Goal: Information Seeking & Learning: Learn about a topic

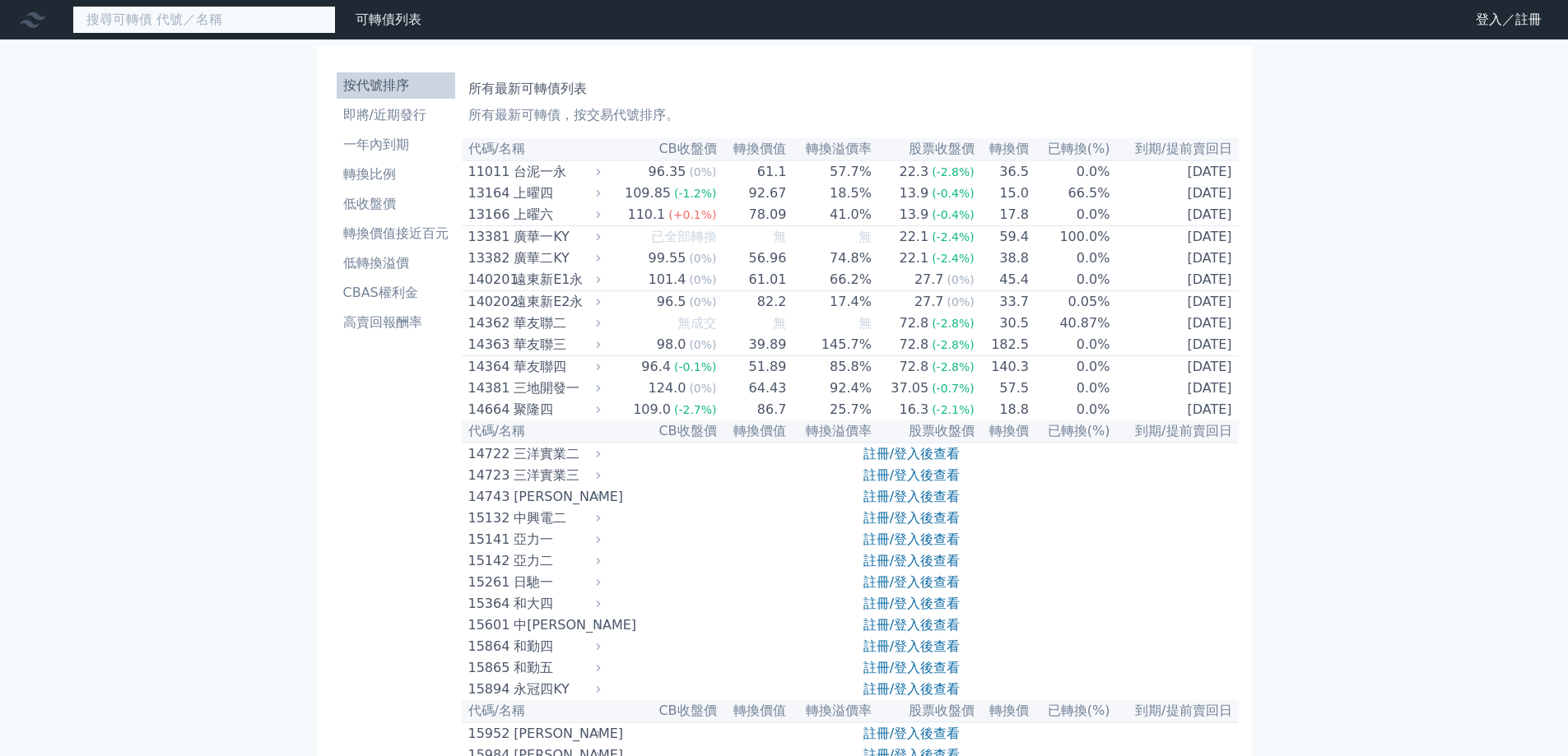
click at [254, 19] on input at bounding box center [204, 19] width 263 height 28
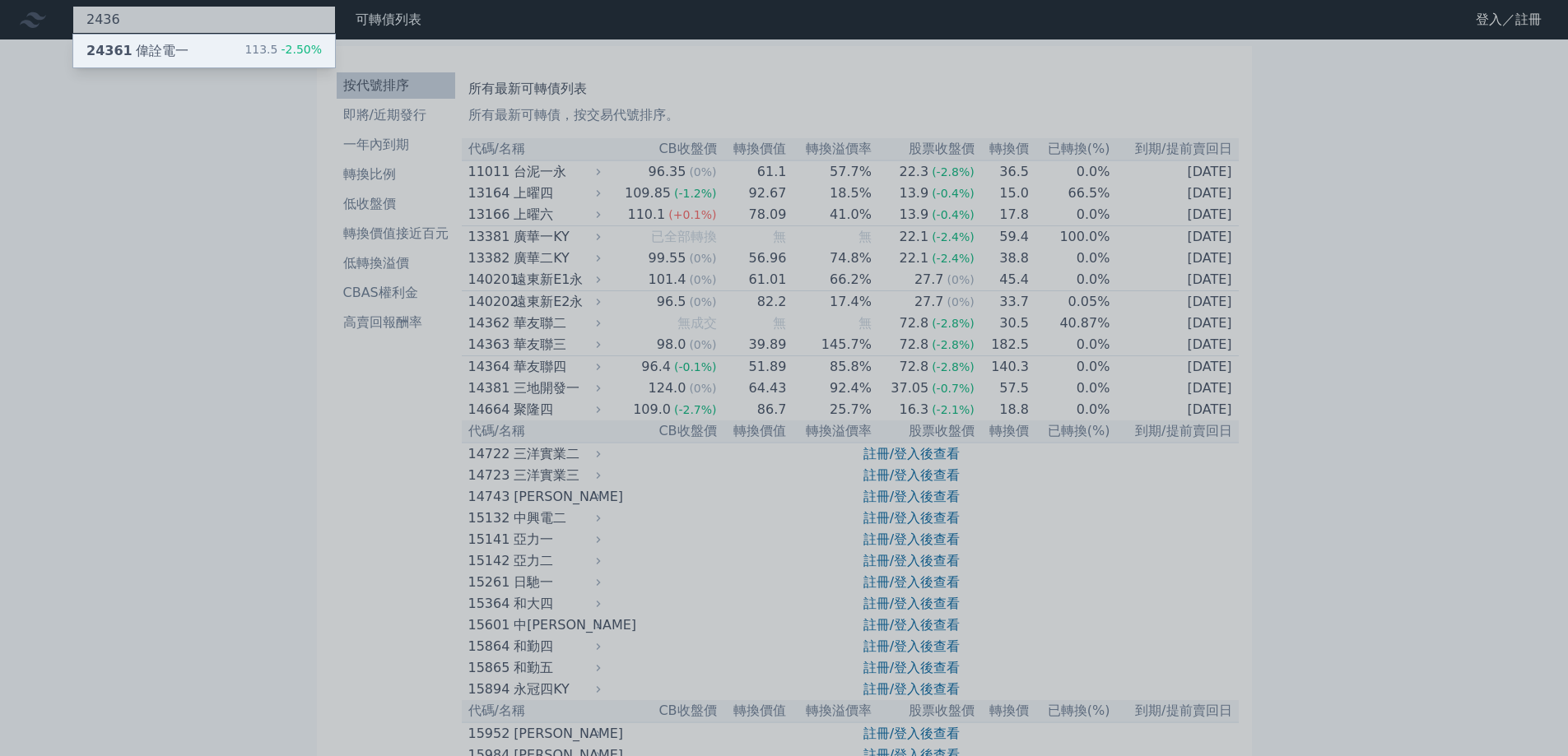
type input "2436"
click at [195, 49] on div "24361 偉詮電一 113.5 -2.50%" at bounding box center [204, 51] width 262 height 33
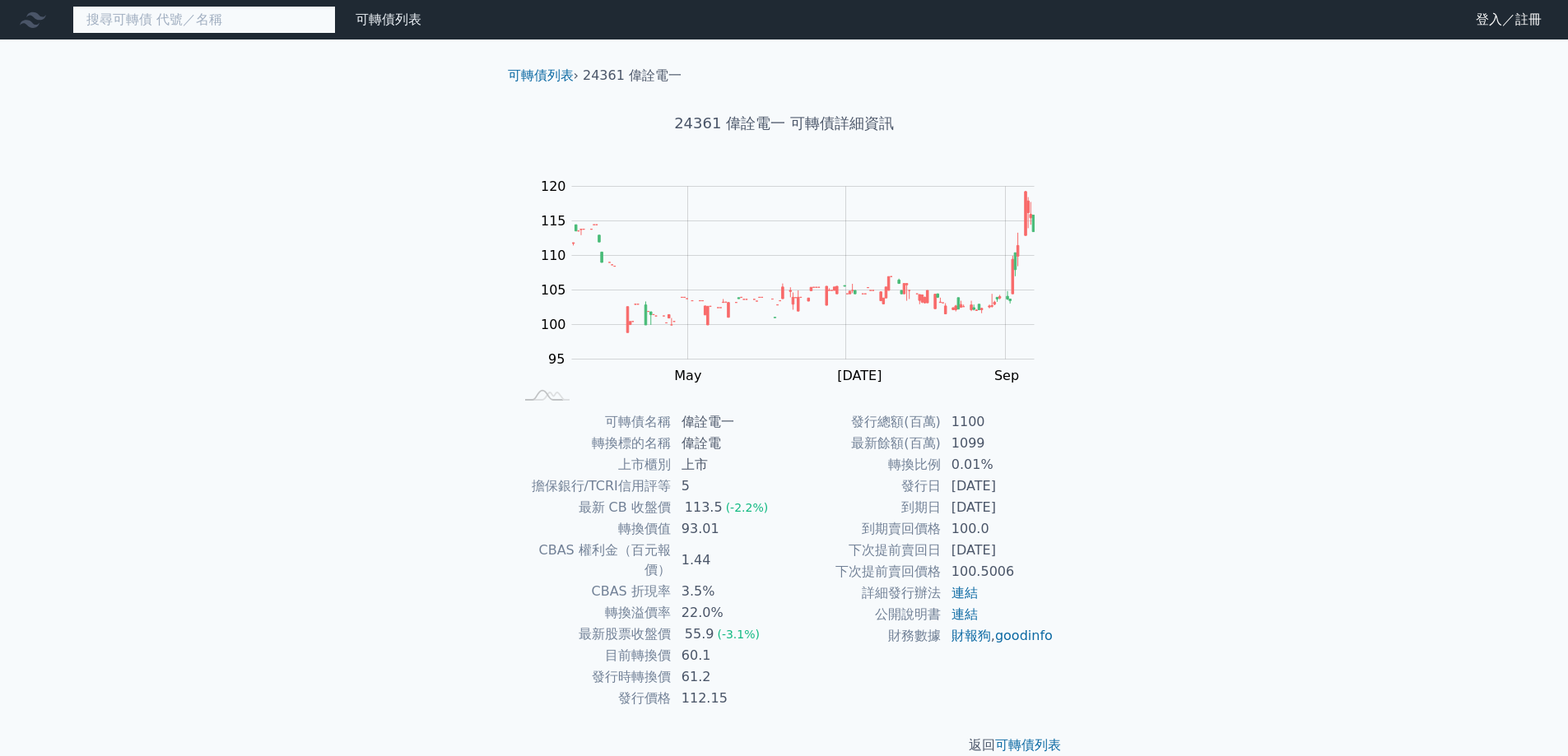
click at [242, 24] on input at bounding box center [204, 19] width 263 height 28
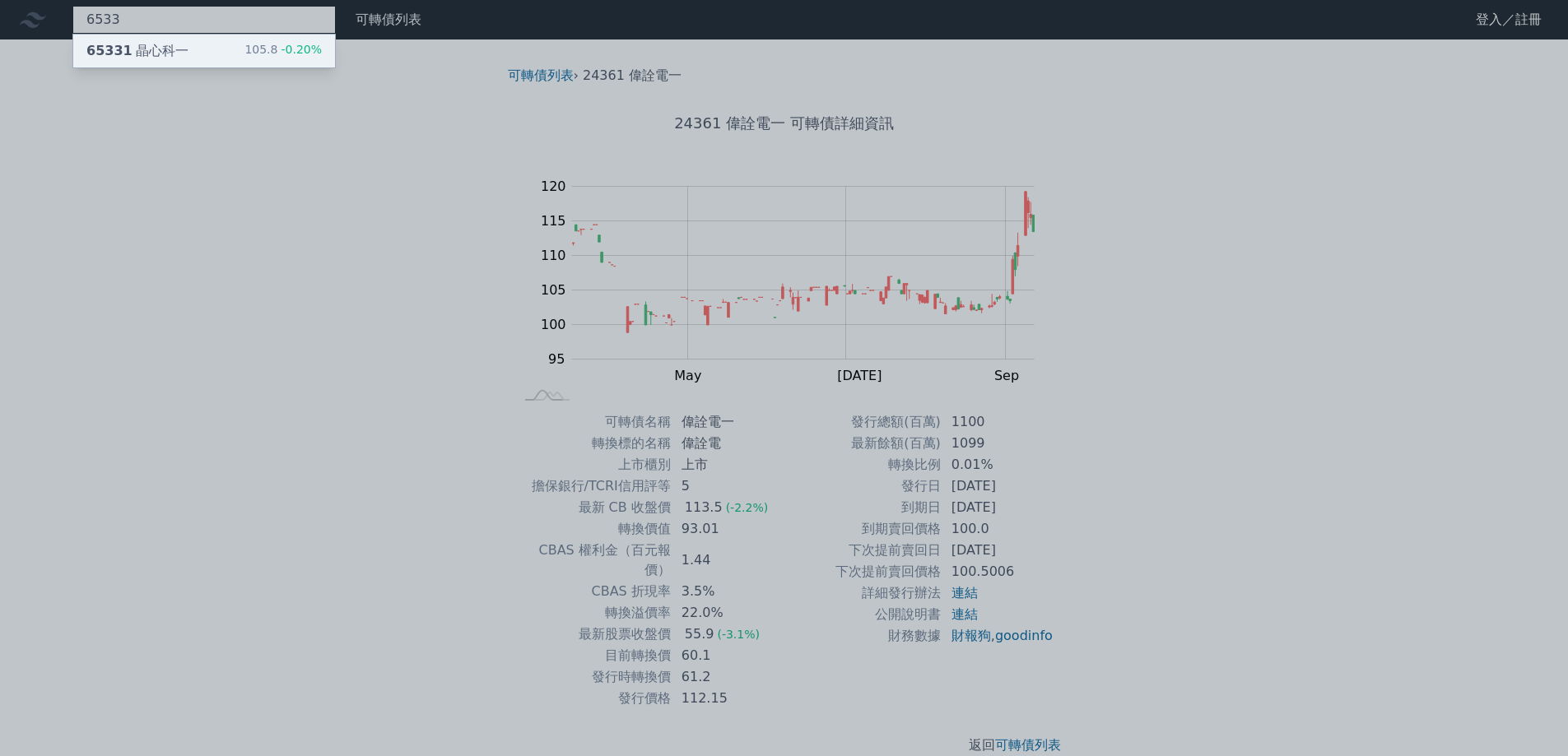
type input "6533"
click at [201, 52] on div "65331 晶心科一 105.8 -0.20%" at bounding box center [204, 51] width 262 height 33
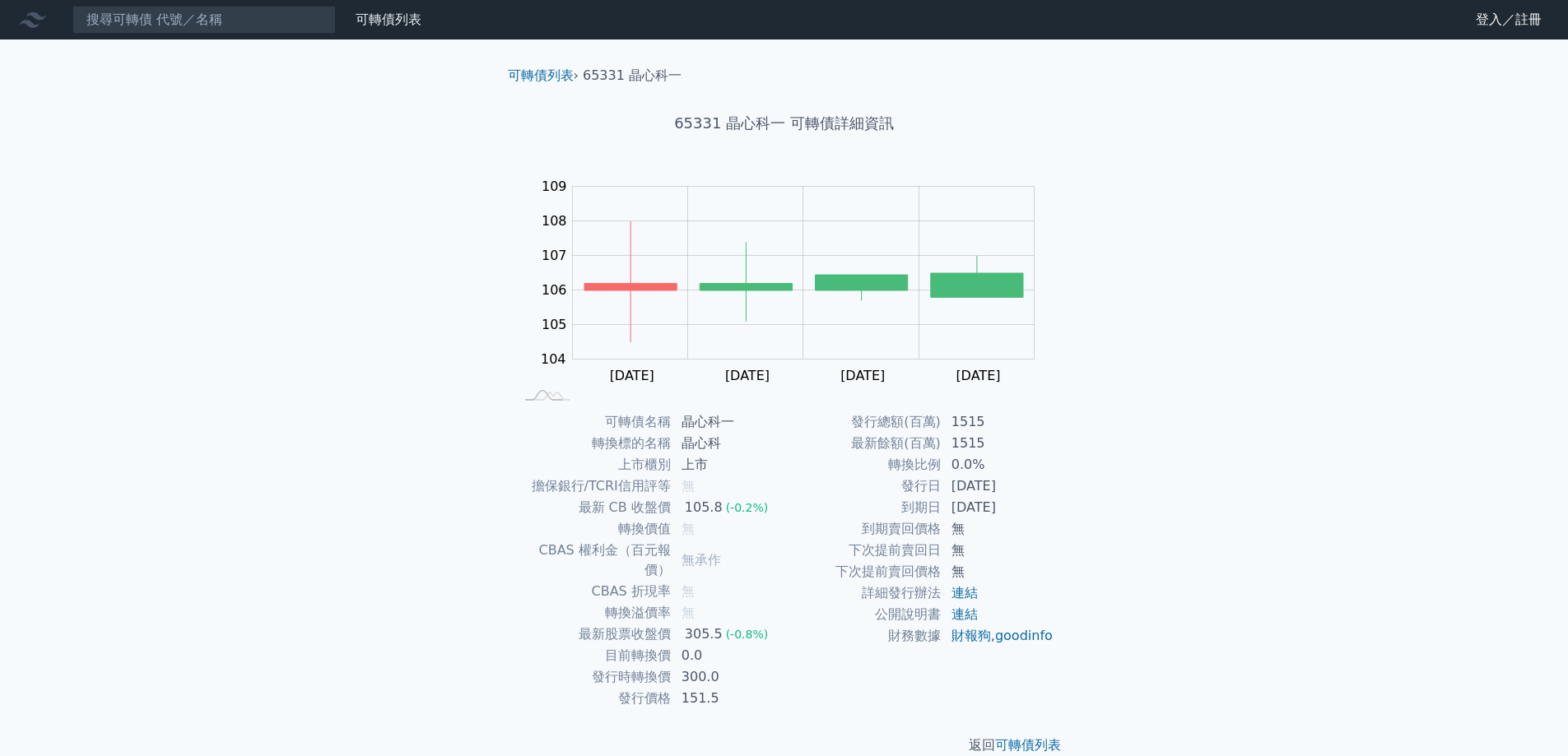
click at [367, 323] on div "可轉債列表 財務數據 可轉債列表 財務數據 登入／註冊 登入／註冊 可轉債列表 › 65331 晶心科一 65331 晶心科一 可轉債詳細資訊 Zoom Ou…" at bounding box center [784, 390] width 1568 height 781
